Goal: Transaction & Acquisition: Purchase product/service

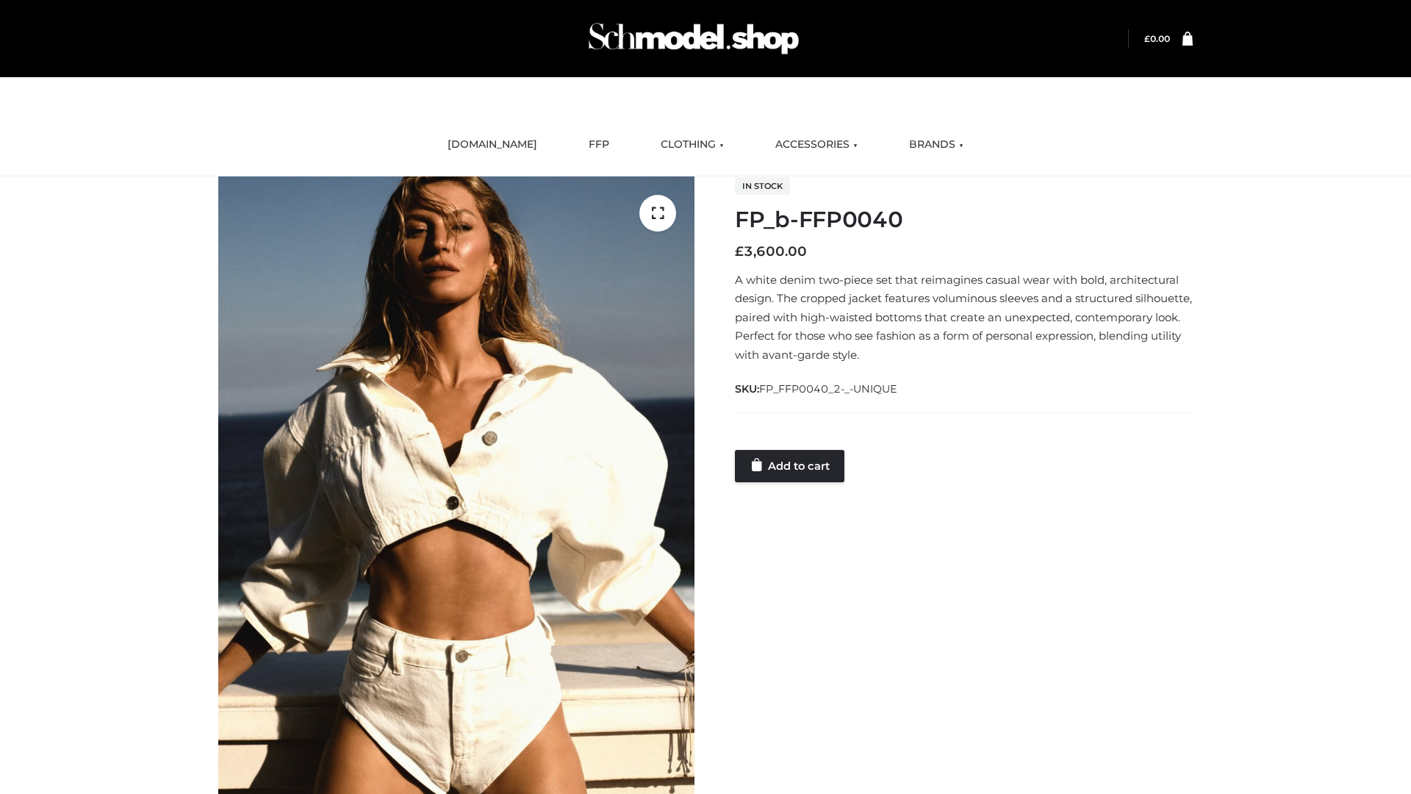
click at [791, 465] on link "Add to cart" at bounding box center [789, 466] width 109 height 32
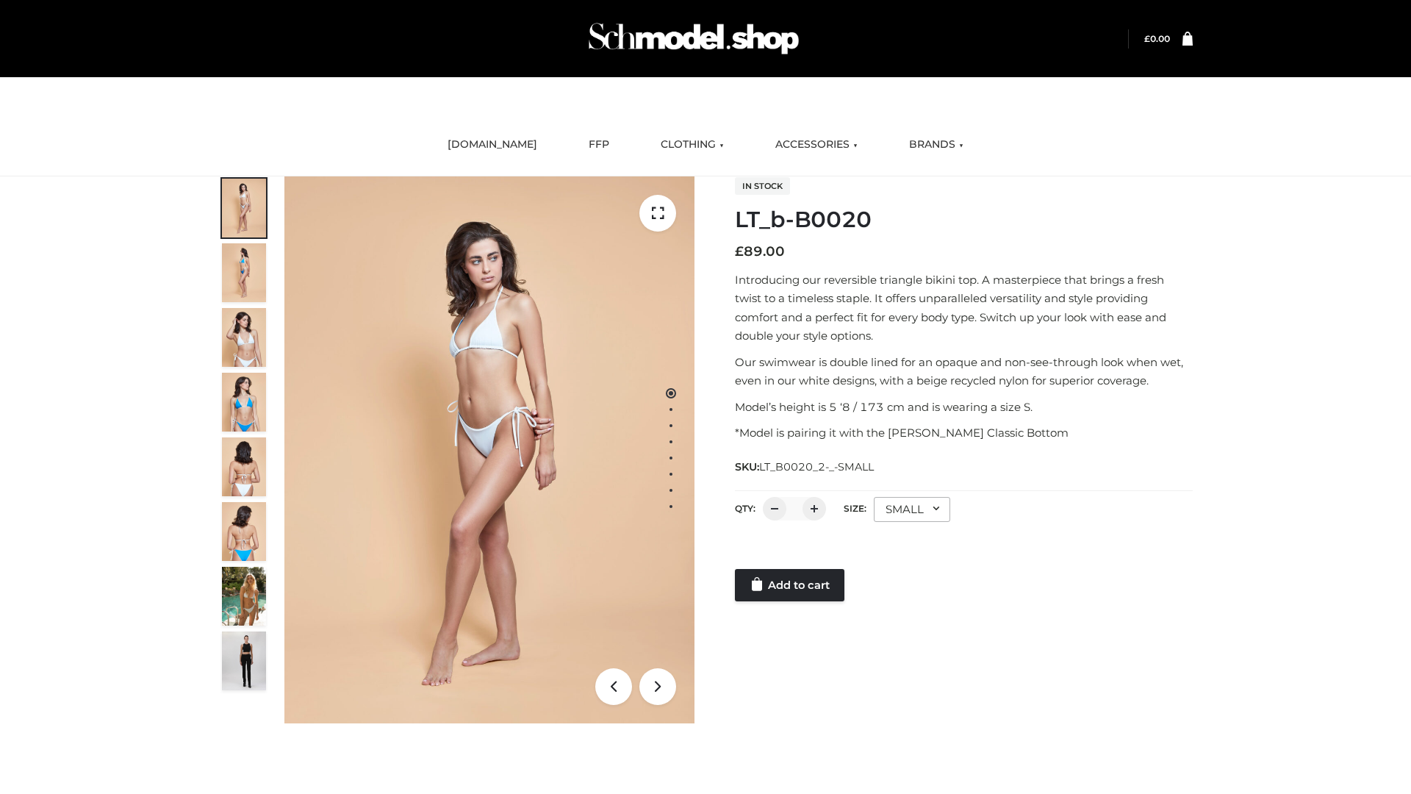
click at [791, 585] on link "Add to cart" at bounding box center [789, 585] width 109 height 32
